Goal: Task Accomplishment & Management: Manage account settings

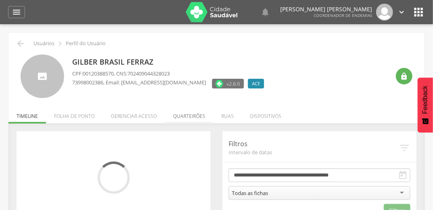
click at [186, 113] on li "Quarteirões" at bounding box center [189, 114] width 48 height 19
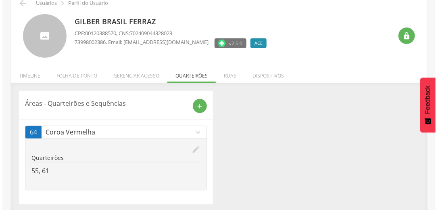
scroll to position [42, 0]
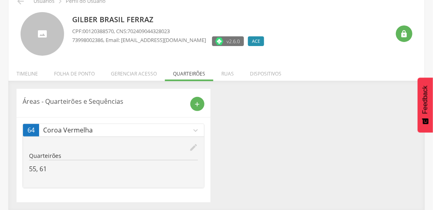
click at [193, 147] on icon "edit" at bounding box center [193, 147] width 9 height 9
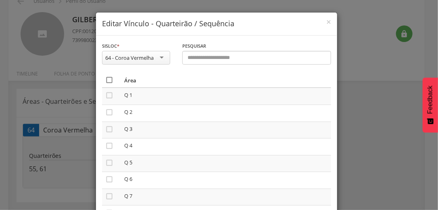
click at [105, 77] on icon "" at bounding box center [109, 80] width 8 height 8
click at [105, 77] on icon "" at bounding box center [109, 80] width 8 height 8
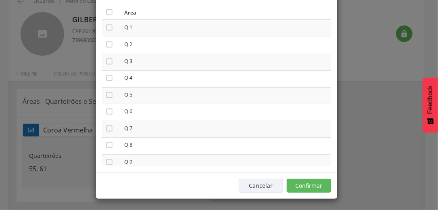
scroll to position [68, 0]
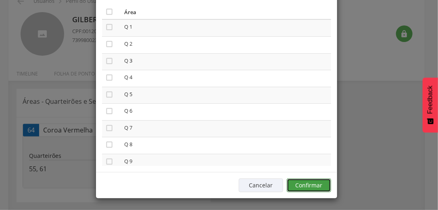
click at [325, 181] on button "Confirmar" at bounding box center [309, 185] width 44 height 14
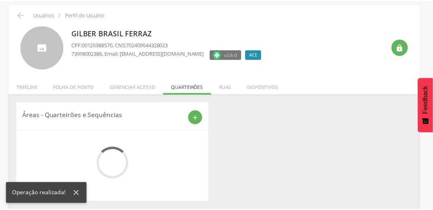
scroll to position [24, 0]
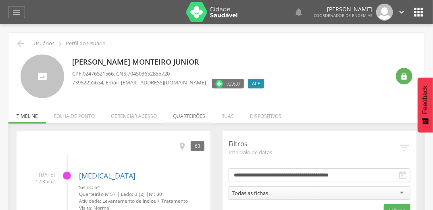
click at [189, 113] on li "Quarteirões" at bounding box center [189, 114] width 48 height 19
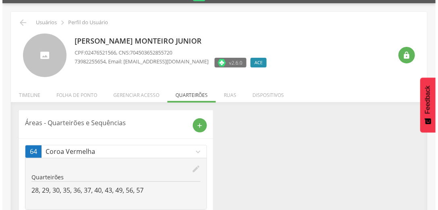
scroll to position [42, 0]
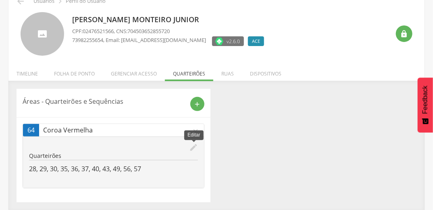
click at [194, 147] on icon "edit" at bounding box center [193, 147] width 9 height 9
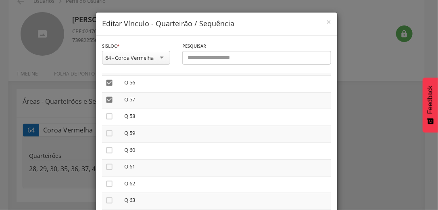
scroll to position [65, 0]
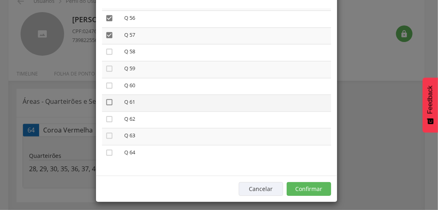
click at [105, 100] on icon "" at bounding box center [109, 102] width 8 height 8
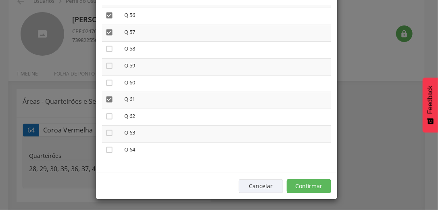
scroll to position [68, 0]
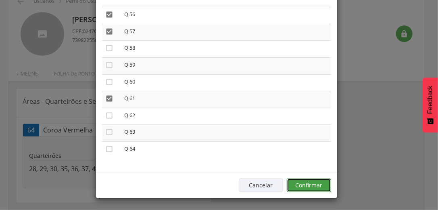
click at [313, 182] on button "Confirmar" at bounding box center [309, 185] width 44 height 14
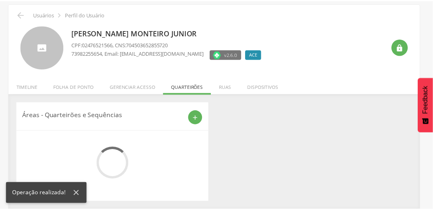
scroll to position [42, 0]
